Goal: Information Seeking & Learning: Learn about a topic

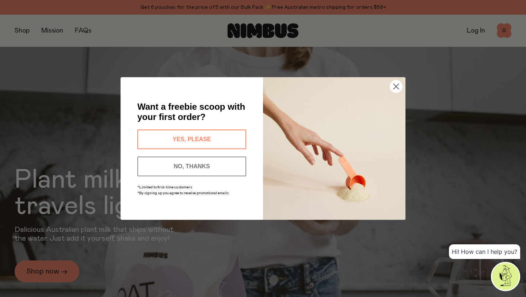
click at [25, 30] on div "Close dialog Want a freebie scoop with your first order? YES, PLEASE NO, THANKS…" at bounding box center [263, 148] width 526 height 297
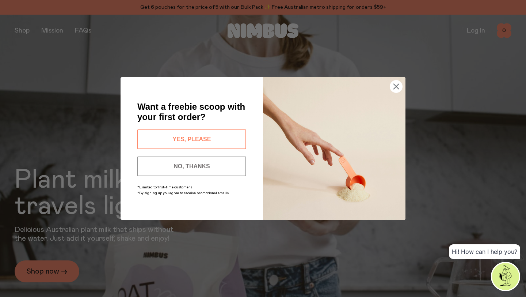
click at [205, 163] on button "NO, THANKS" at bounding box center [191, 166] width 109 height 20
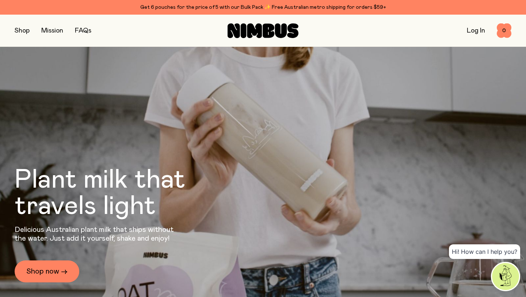
click at [23, 32] on button "button" at bounding box center [22, 31] width 15 height 10
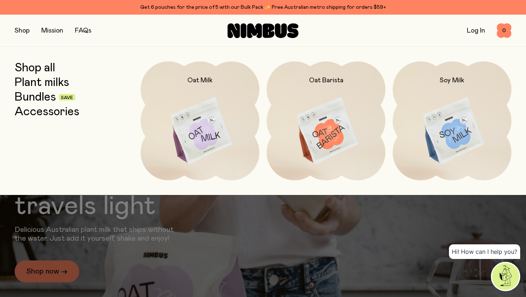
click at [41, 81] on link "Plant milks" at bounding box center [42, 82] width 54 height 13
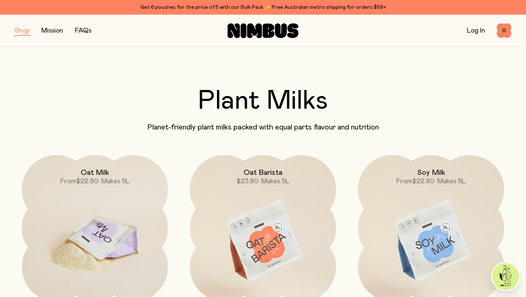
click at [133, 200] on img at bounding box center [95, 241] width 146 height 172
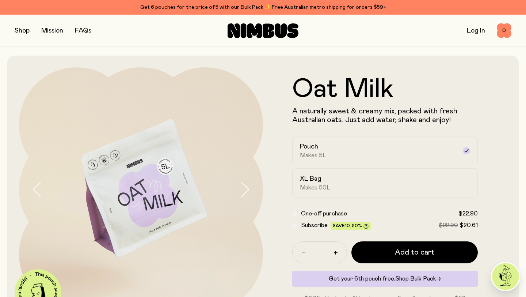
click at [246, 180] on button "button" at bounding box center [251, 189] width 23 height 244
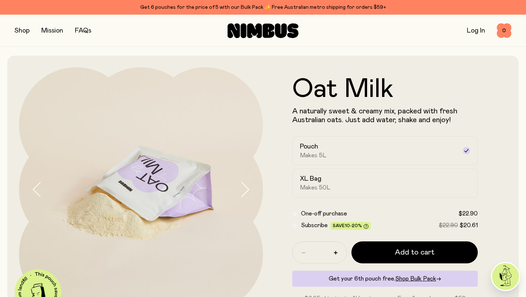
click at [246, 180] on button "button" at bounding box center [251, 189] width 23 height 244
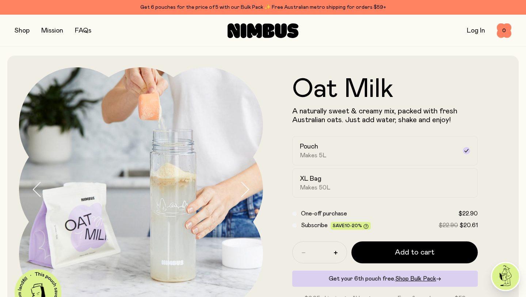
click at [246, 180] on button "button" at bounding box center [251, 189] width 23 height 244
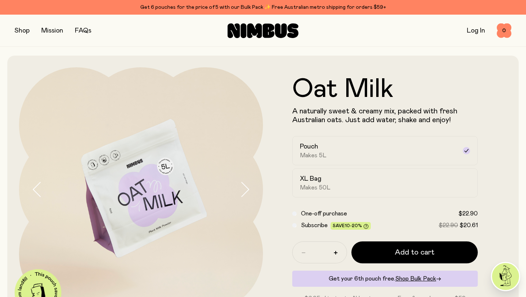
click at [246, 180] on button "button" at bounding box center [251, 189] width 23 height 244
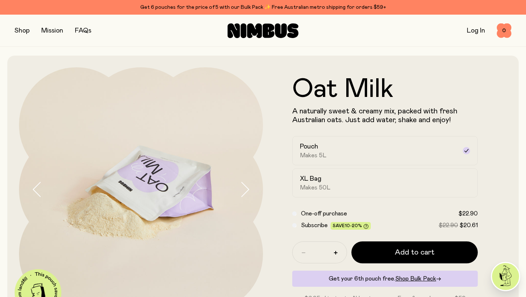
click at [247, 182] on icon "button" at bounding box center [245, 189] width 10 height 15
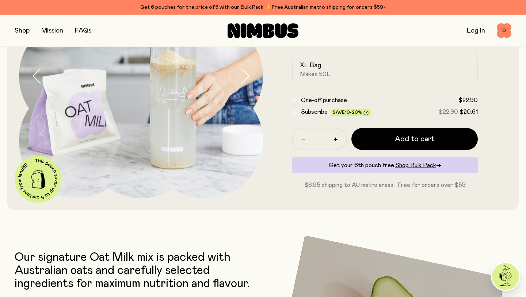
scroll to position [201, 0]
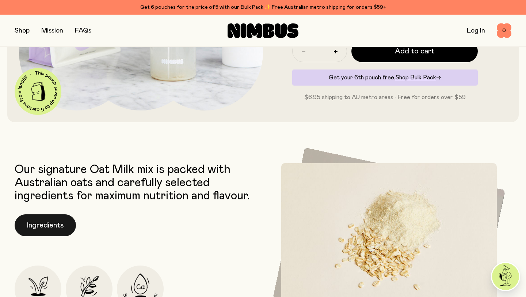
click at [54, 226] on button "Ingredients" at bounding box center [45, 225] width 61 height 22
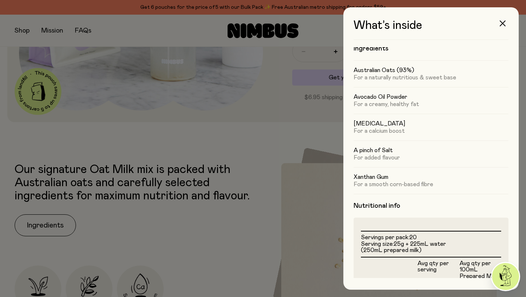
scroll to position [0, 0]
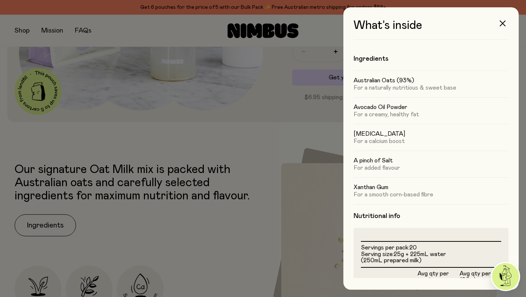
click at [309, 125] on div at bounding box center [263, 148] width 526 height 297
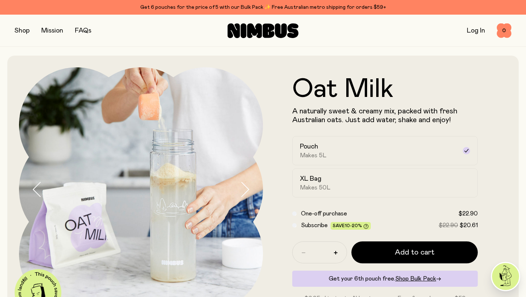
scroll to position [201, 0]
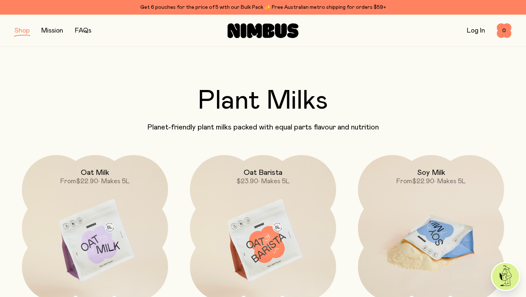
click at [453, 215] on img at bounding box center [431, 241] width 146 height 172
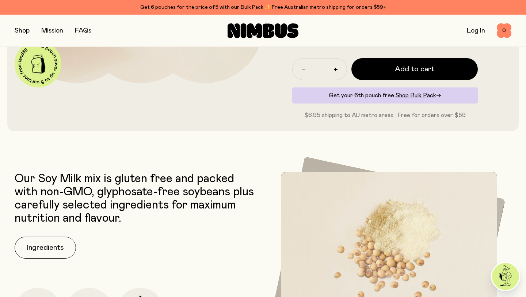
scroll to position [323, 0]
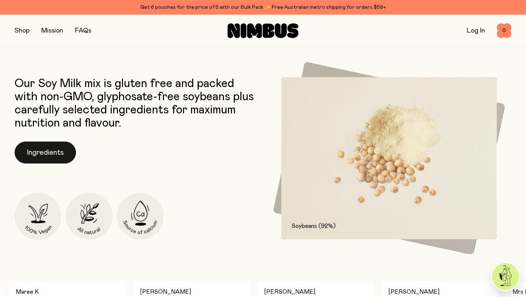
click at [37, 147] on button "Ingredients" at bounding box center [45, 152] width 61 height 22
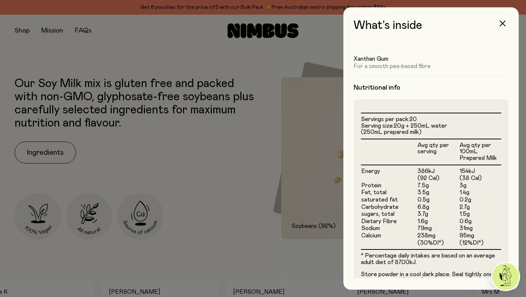
scroll to position [177, 0]
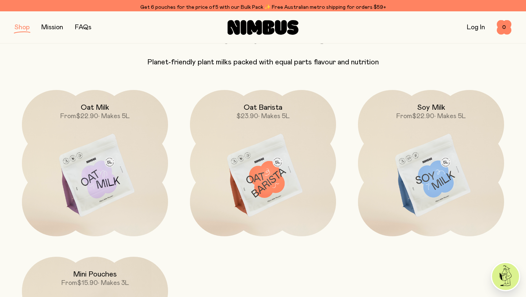
scroll to position [64, 0]
